Goal: Task Accomplishment & Management: Manage account settings

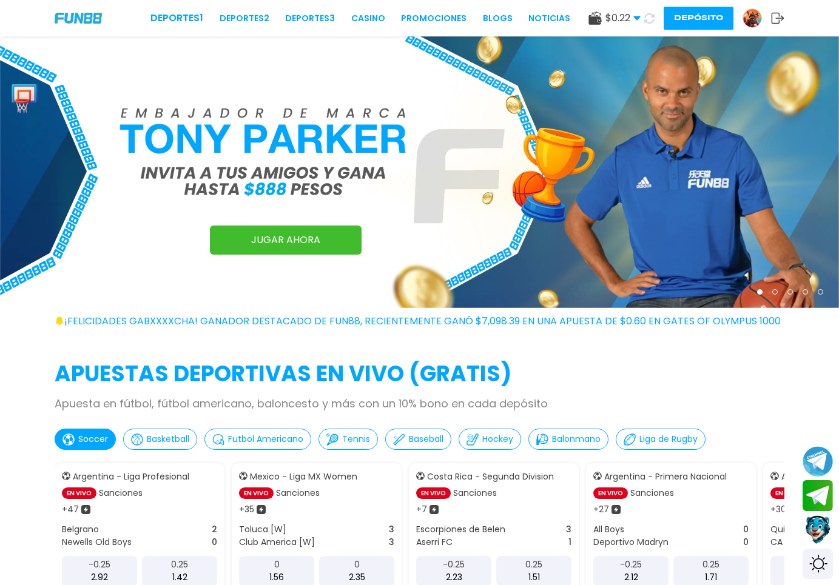
click at [755, 22] on img at bounding box center [752, 18] width 18 height 18
click at [750, 25] on img at bounding box center [752, 18] width 18 height 18
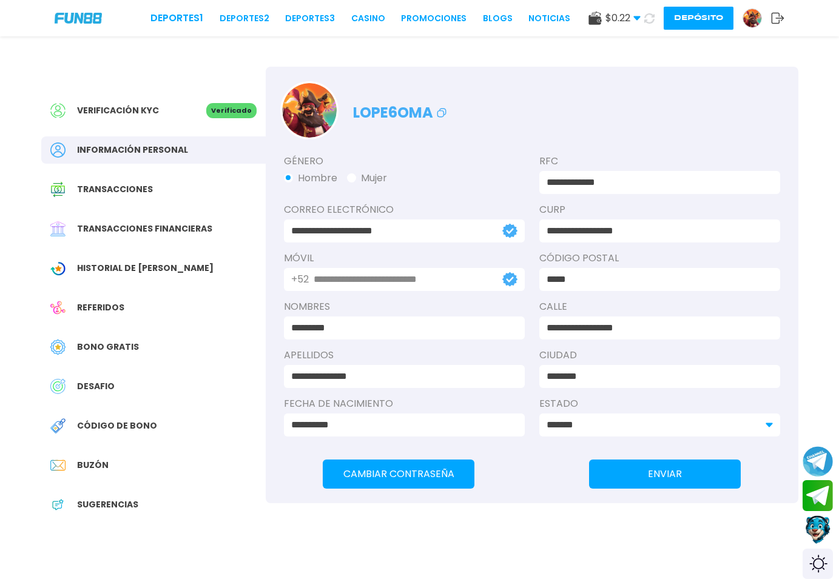
click at [120, 350] on span "Bono Gratis" at bounding box center [108, 347] width 62 height 13
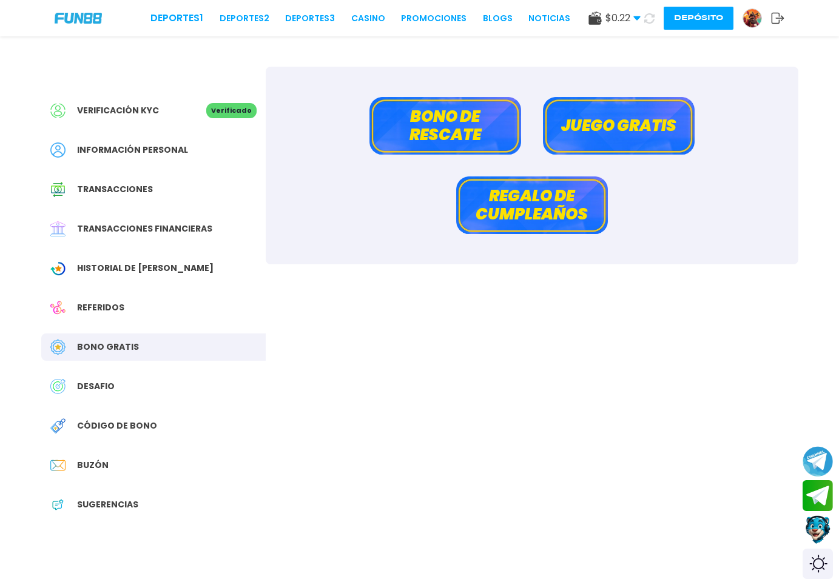
click at [581, 146] on button "Juego gratis" at bounding box center [619, 126] width 152 height 58
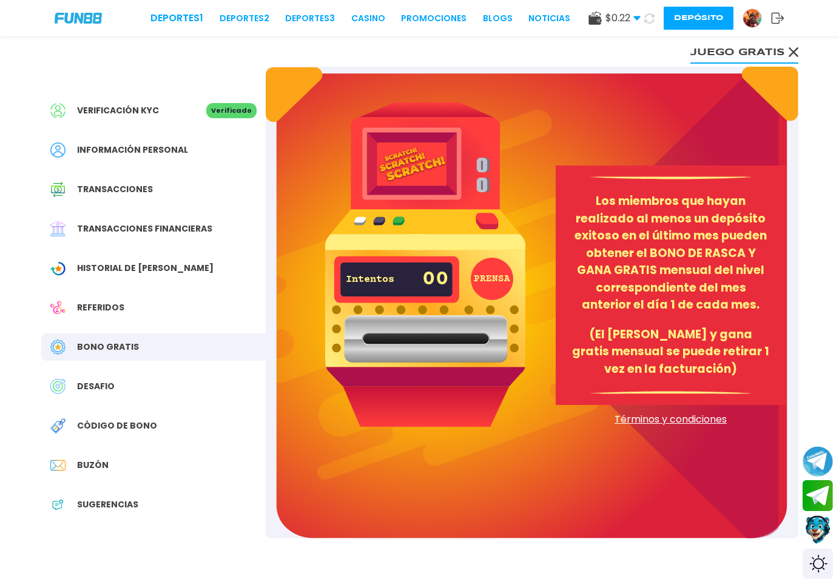
click at [484, 295] on button "PRENSA" at bounding box center [492, 279] width 42 height 42
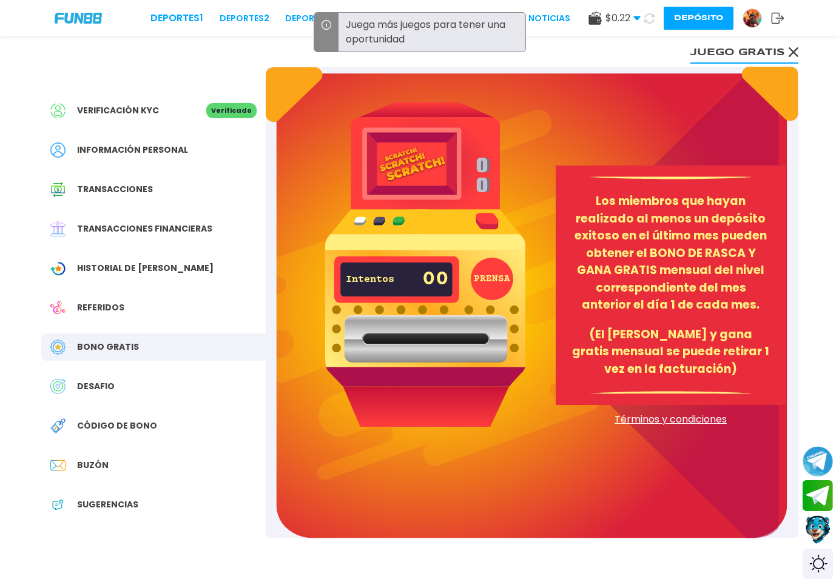
click at [90, 379] on div "DESAFIO" at bounding box center [153, 386] width 224 height 27
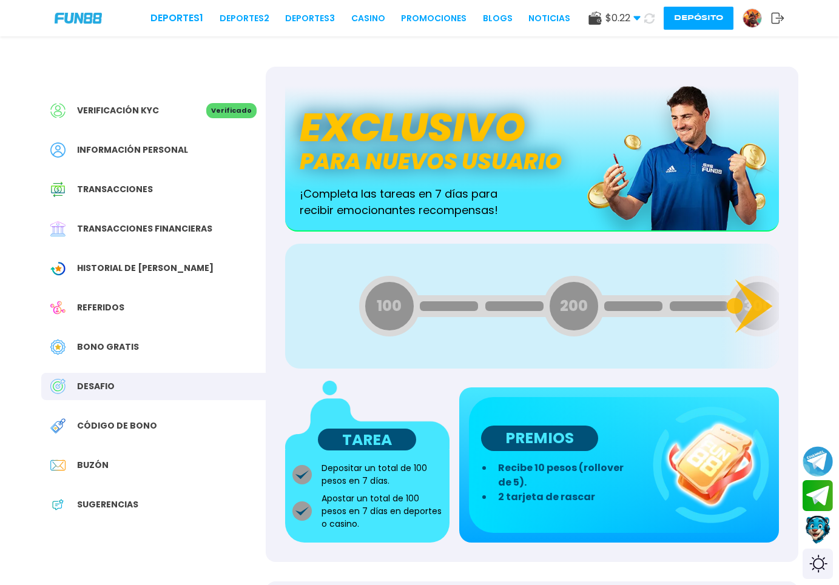
click at [423, 306] on div at bounding box center [449, 307] width 58 height 10
click at [405, 314] on div "100" at bounding box center [388, 306] width 61 height 61
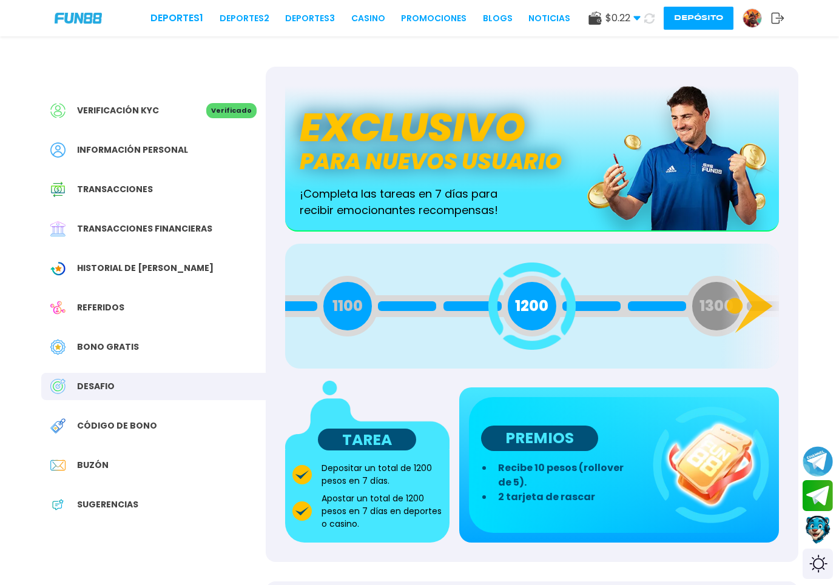
click at [325, 459] on div "Depositar un total de 1200 pesos en 7 días. Apostar un total de 1200 pesos en 7…" at bounding box center [367, 496] width 164 height 93
click at [126, 354] on div "Bono Gratis" at bounding box center [153, 347] width 224 height 27
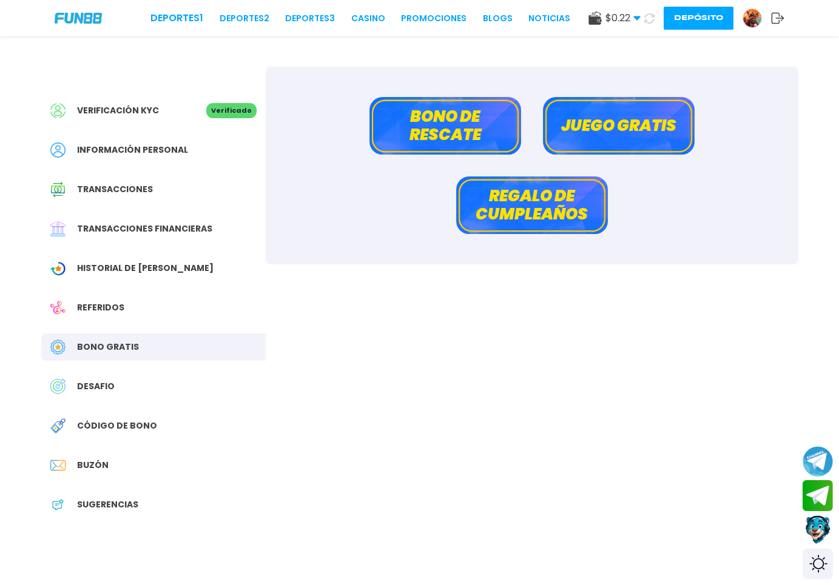
click at [588, 128] on button "Juego gratis" at bounding box center [619, 126] width 152 height 58
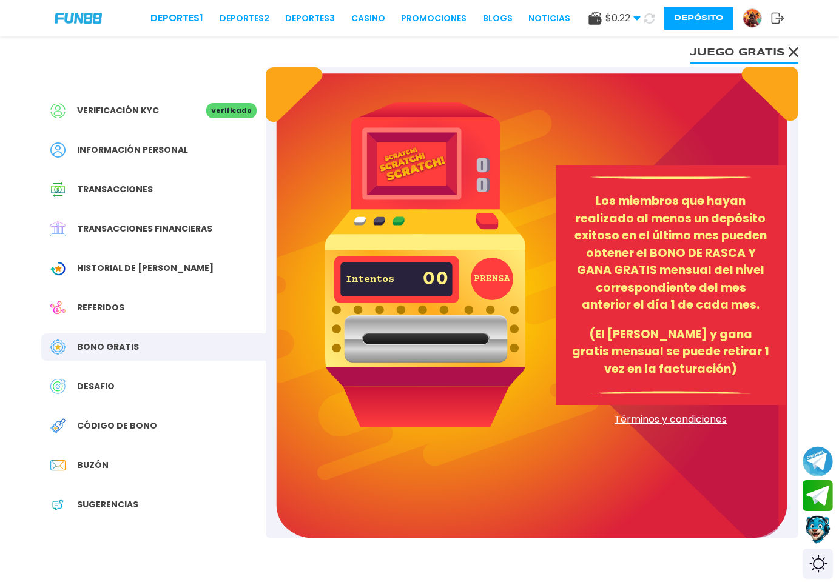
click at [125, 311] on div "Referidos" at bounding box center [153, 307] width 224 height 27
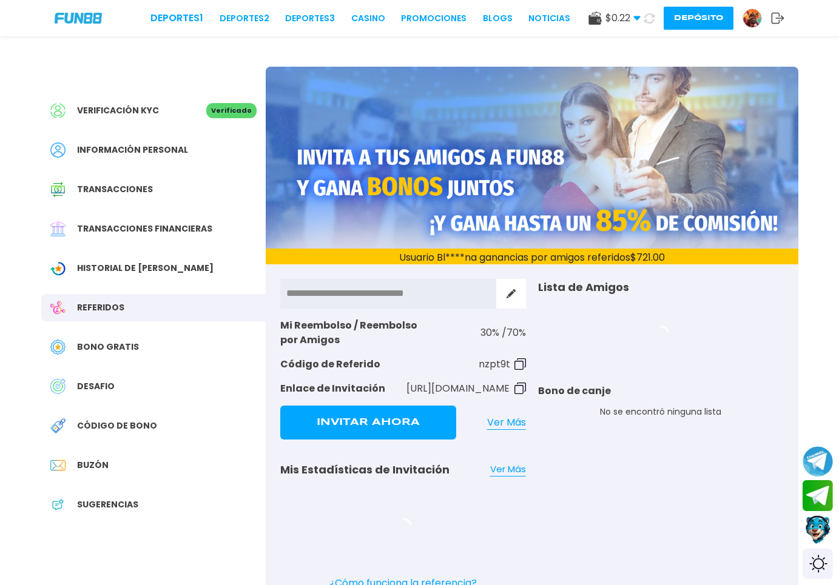
click at [755, 22] on img at bounding box center [752, 18] width 18 height 18
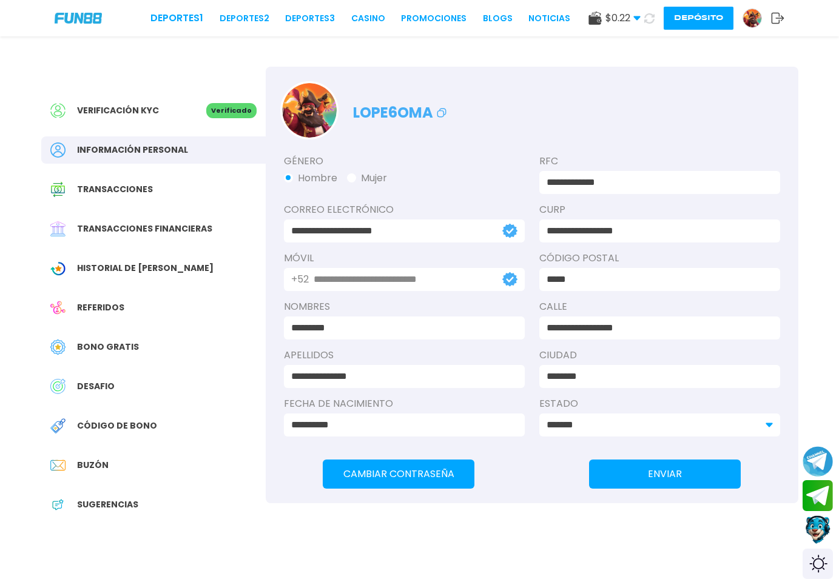
click at [772, 18] on use at bounding box center [778, 18] width 13 height 11
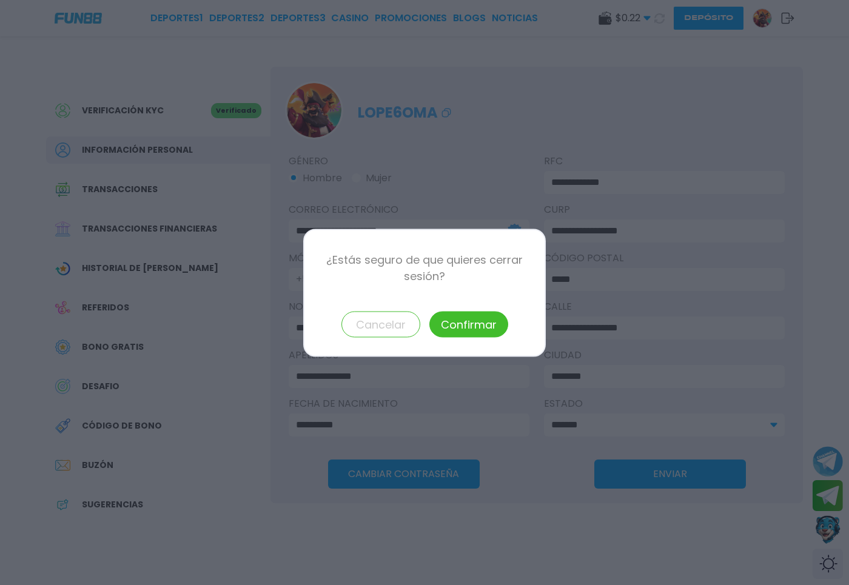
drag, startPoint x: 479, startPoint y: 322, endPoint x: 495, endPoint y: 312, distance: 19.0
click at [478, 322] on button "Confirmar" at bounding box center [469, 324] width 79 height 26
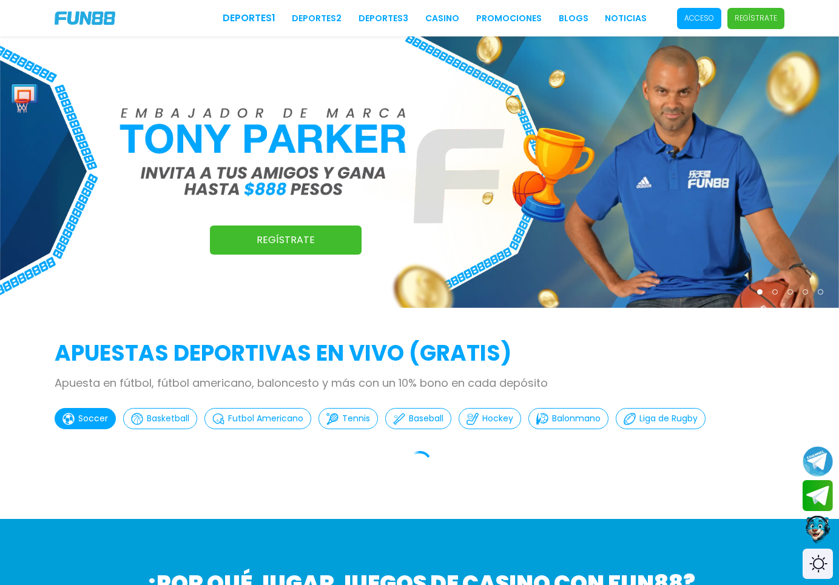
click at [709, 29] on div "Deportes 1 Deportes 2 Deportes 3 CASINO Promociones BLOGS NOTICIAS Acceso Regís…" at bounding box center [419, 18] width 839 height 36
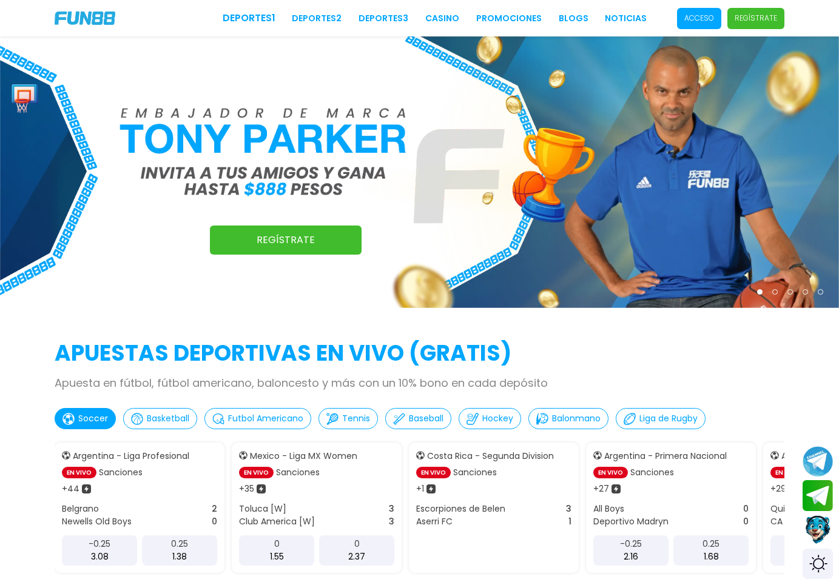
click at [704, 13] on p "Acceso" at bounding box center [699, 18] width 30 height 11
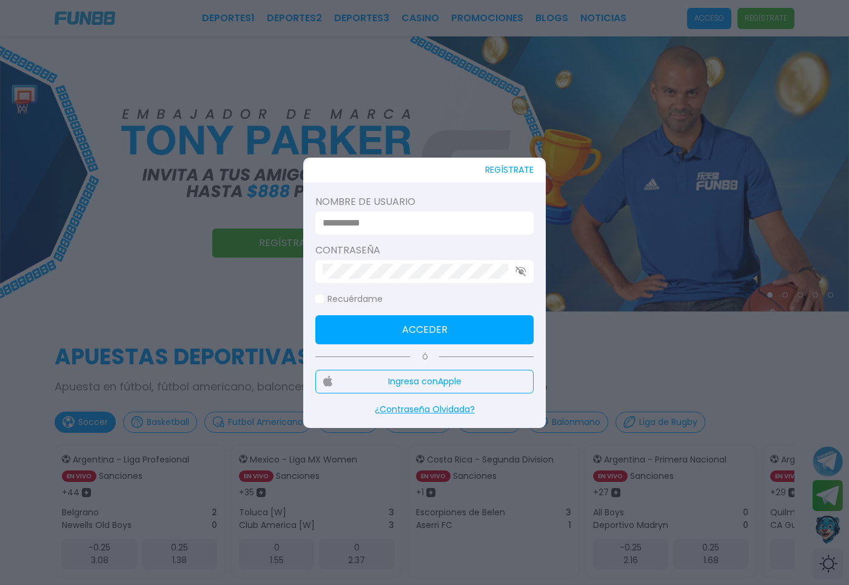
click at [390, 220] on input at bounding box center [421, 223] width 197 height 15
type input "********"
click at [380, 324] on button "Acceder" at bounding box center [424, 329] width 218 height 29
